Goal: Information Seeking & Learning: Learn about a topic

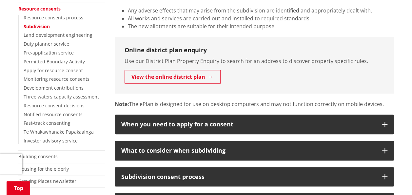
scroll to position [161, 0]
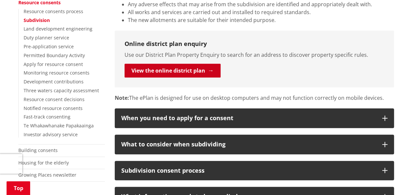
click at [210, 74] on link "View the online district plan" at bounding box center [173, 71] width 96 height 14
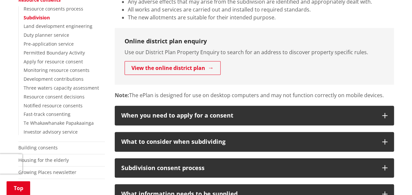
scroll to position [164, 0]
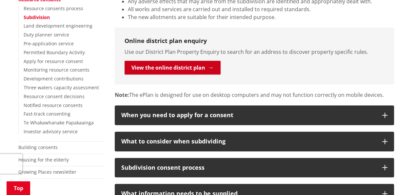
click at [212, 65] on link "View the online district plan" at bounding box center [173, 68] width 96 height 14
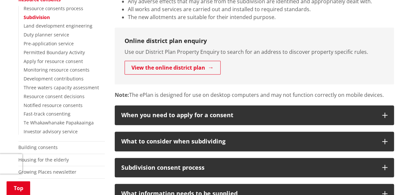
scroll to position [164, 0]
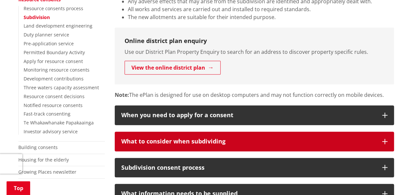
click at [351, 141] on div "What to consider when subdividing" at bounding box center [248, 141] width 254 height 7
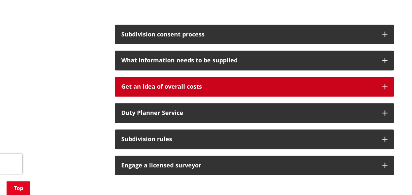
scroll to position [410, 0]
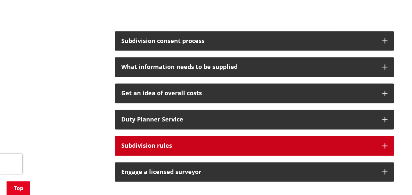
click at [290, 142] on div "Subdivision rules" at bounding box center [248, 145] width 254 height 7
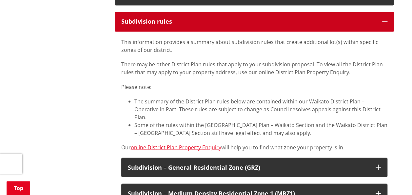
scroll to position [535, 0]
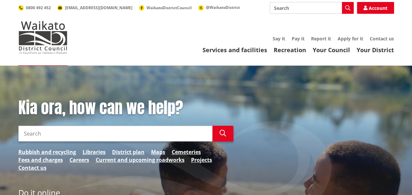
click at [301, 9] on input "Search" at bounding box center [312, 8] width 84 height 12
type input "d"
type input "sub dividing land"
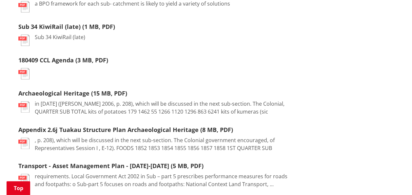
scroll to position [376, 0]
